Goal: Check status: Check status

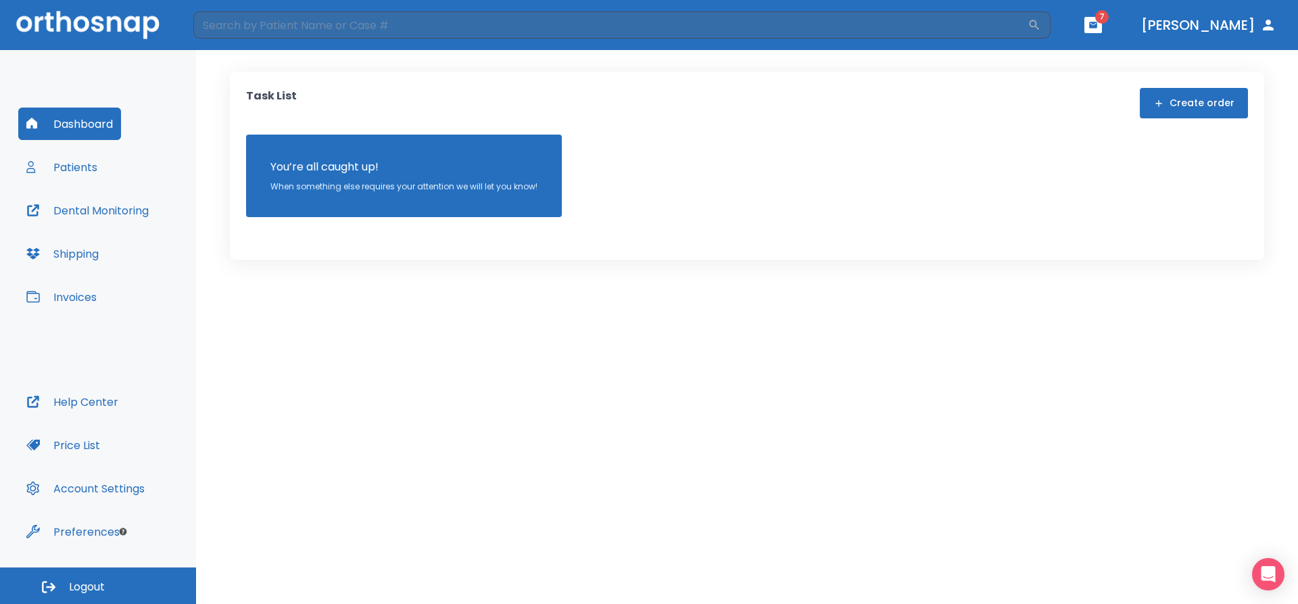
click at [81, 164] on button "Patients" at bounding box center [61, 167] width 87 height 32
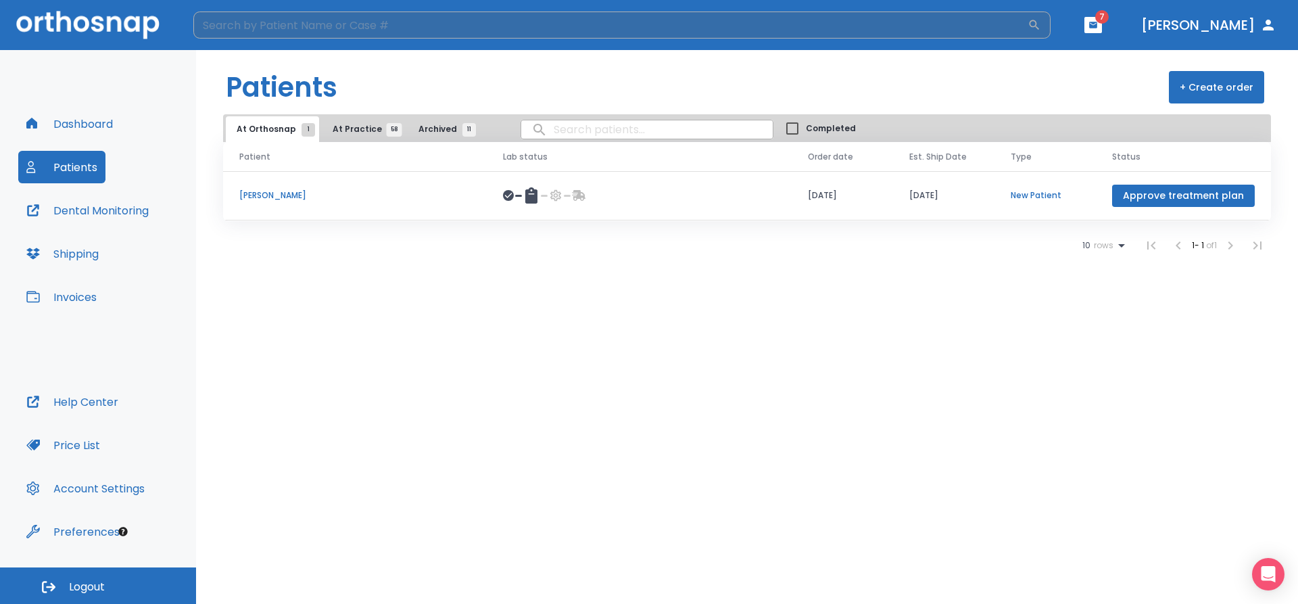
click at [283, 22] on input "search" at bounding box center [610, 24] width 834 height 27
click at [387, 132] on span "58" at bounding box center [395, 130] width 16 height 14
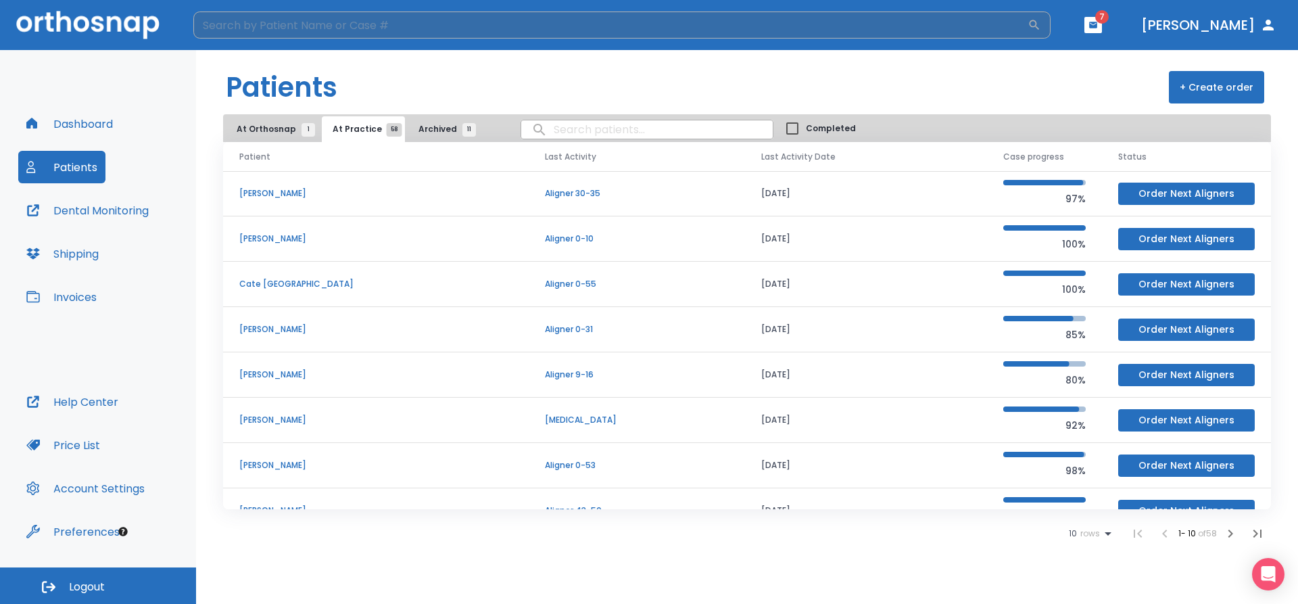
click at [294, 23] on input "search" at bounding box center [610, 24] width 834 height 27
type input "[PERSON_NAME]"
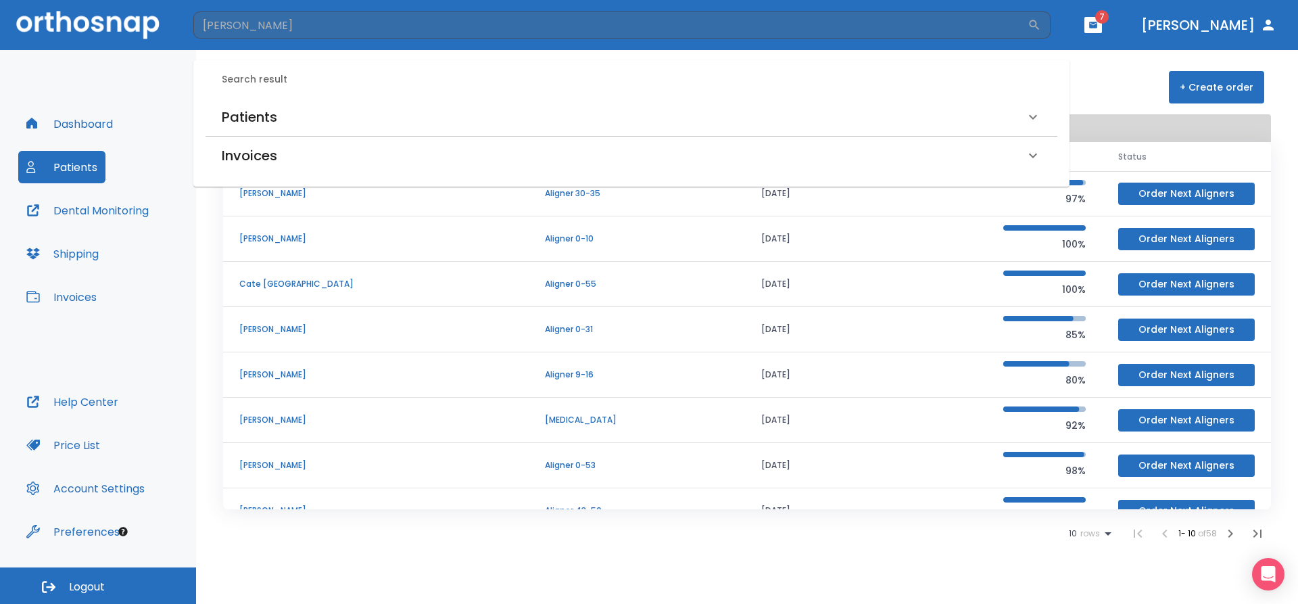
click at [261, 112] on h6 "Patients" at bounding box center [249, 117] width 55 height 22
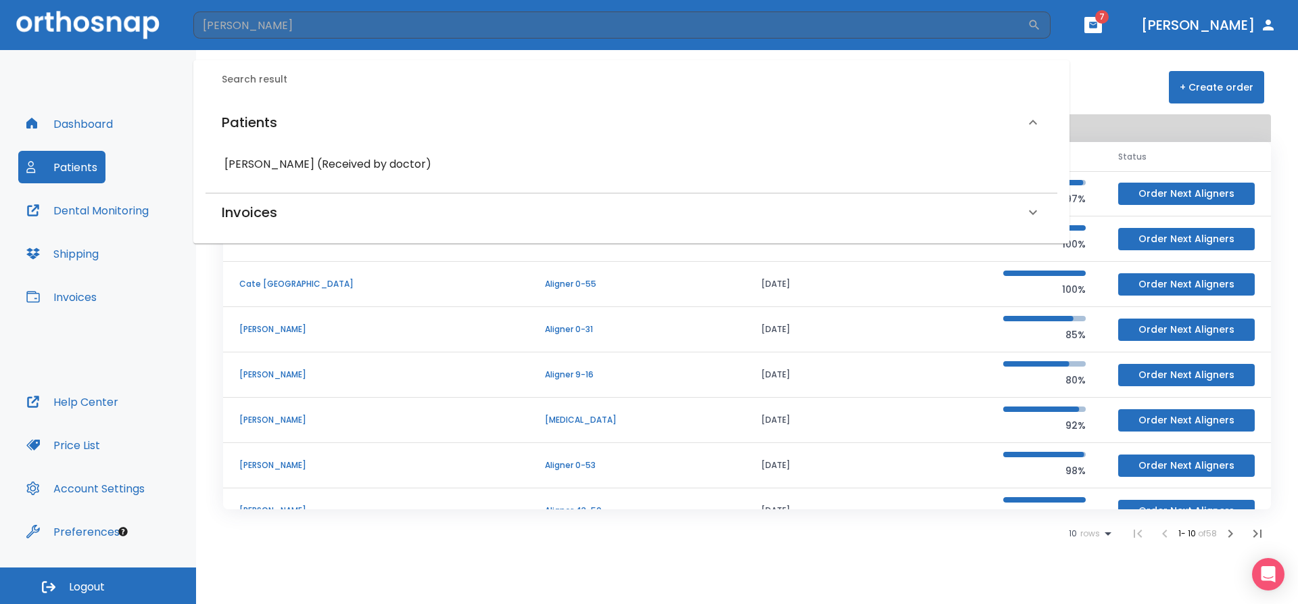
click at [268, 164] on h6 "[PERSON_NAME] (Received by doctor)" at bounding box center [631, 164] width 814 height 19
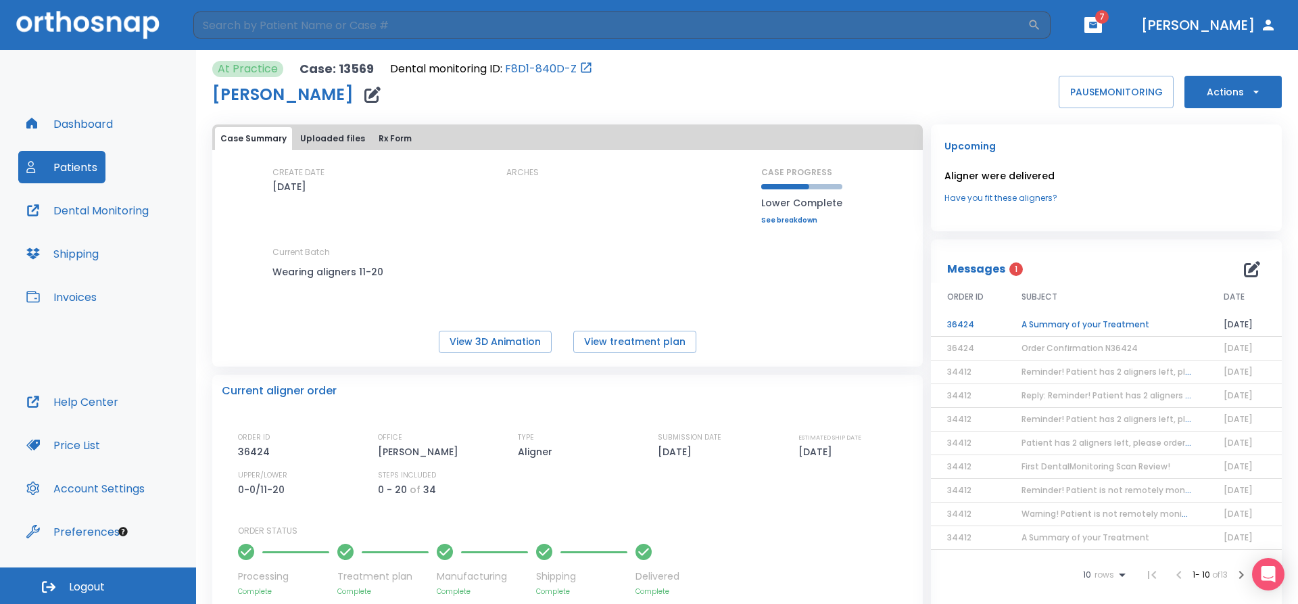
click at [1095, 320] on td "A Summary of your Treatment" at bounding box center [1106, 325] width 202 height 24
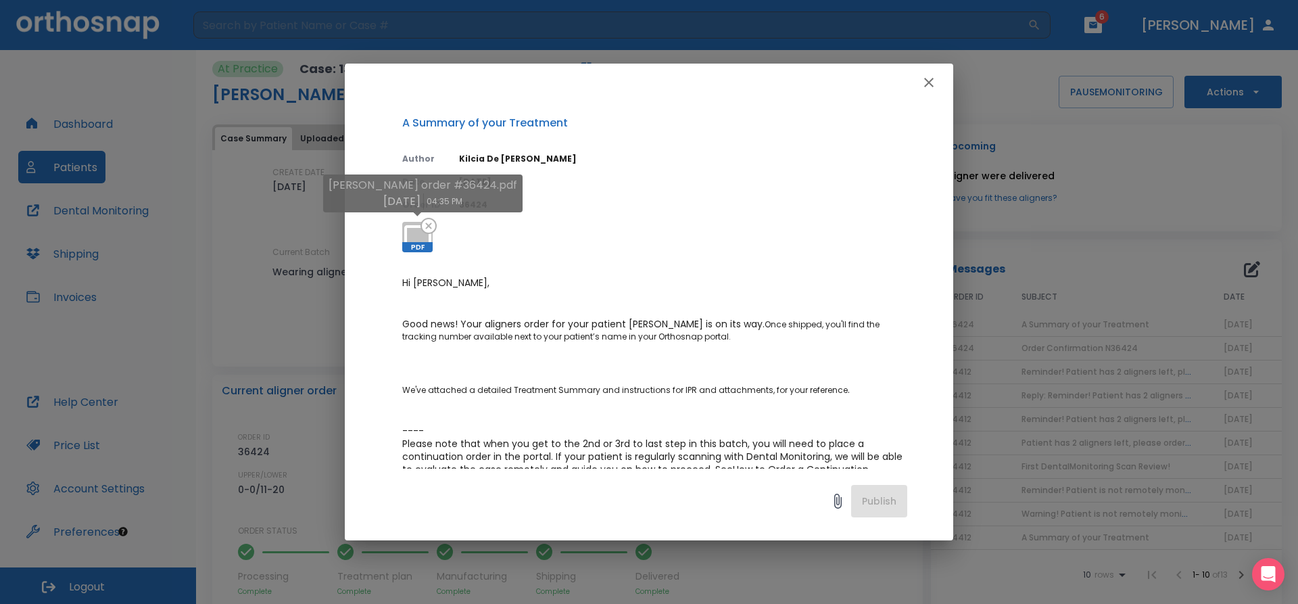
click at [431, 247] on span "PDF" at bounding box center [417, 247] width 30 height 10
